Goal: Navigation & Orientation: Find specific page/section

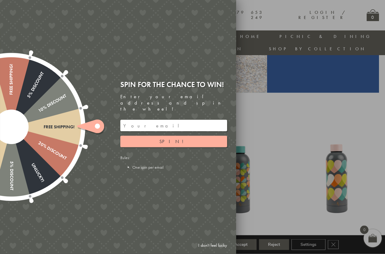
scroll to position [171, 0]
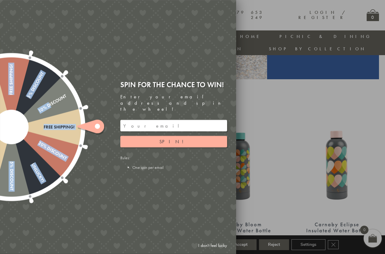
drag, startPoint x: 49, startPoint y: 103, endPoint x: 49, endPoint y: 131, distance: 27.1
click at [49, 131] on div "Free shipping! 20% Discount Unlucky! 5% Discount 10% Discount Unlucky! 15% Disc…" at bounding box center [11, 127] width 158 height 158
click at [213, 241] on link "I don't feel lucky" at bounding box center [212, 244] width 35 height 11
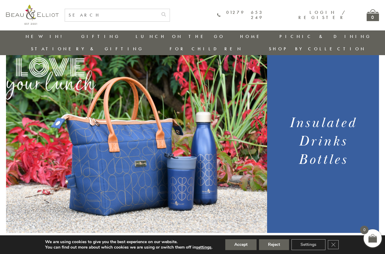
scroll to position [0, 0]
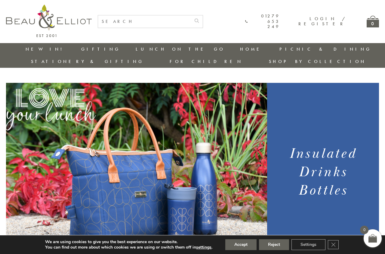
click at [144, 58] on link "Stationery & Gifting" at bounding box center [87, 61] width 113 height 6
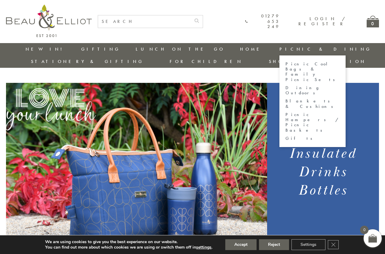
click at [285, 136] on link "Gifts" at bounding box center [312, 138] width 54 height 5
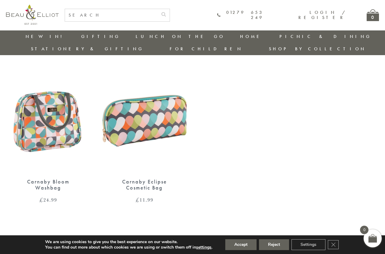
scroll to position [662, 0]
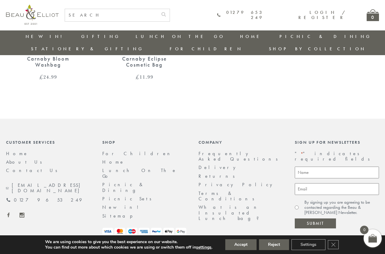
click at [16, 167] on link "Contact Us" at bounding box center [33, 170] width 55 height 6
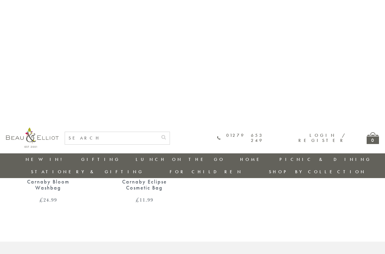
scroll to position [540, 0]
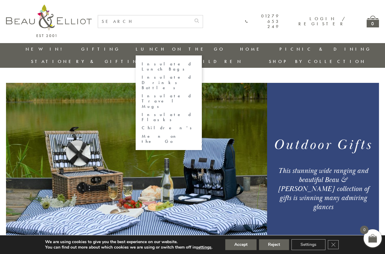
click at [142, 112] on link "Insulated Flasks" at bounding box center [169, 117] width 54 height 11
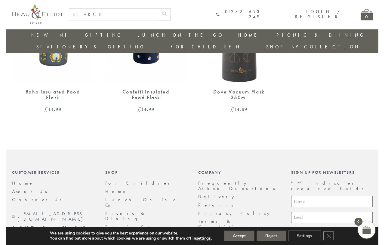
scroll to position [311, 0]
